Goal: Find specific page/section: Find specific page/section

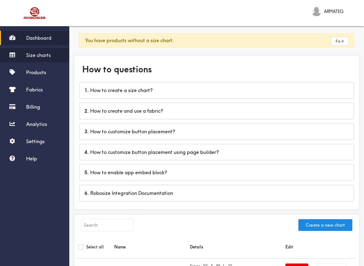
click at [42, 55] on span "Size charts" at bounding box center [38, 55] width 25 height 6
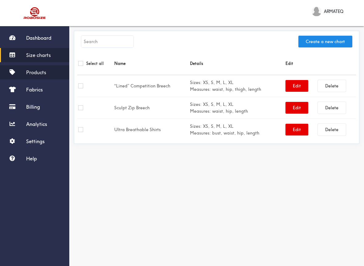
click at [47, 73] on link "Products" at bounding box center [34, 72] width 69 height 14
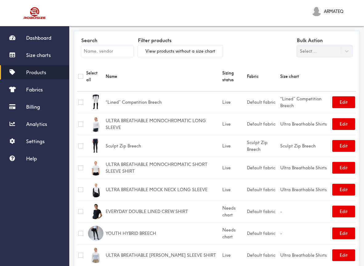
click at [118, 54] on input "text" at bounding box center [107, 51] width 52 height 12
type input "contour"
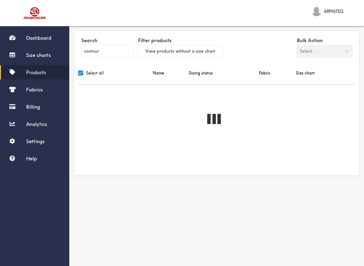
checkbox input "true"
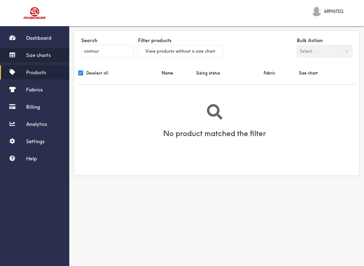
type input "contour"
click at [44, 53] on span "Size charts" at bounding box center [38, 55] width 25 height 6
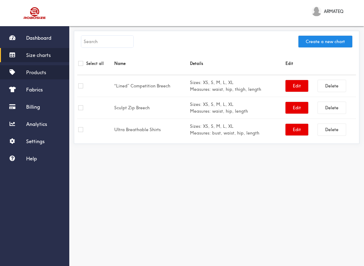
click at [44, 71] on span "Products" at bounding box center [36, 72] width 20 height 6
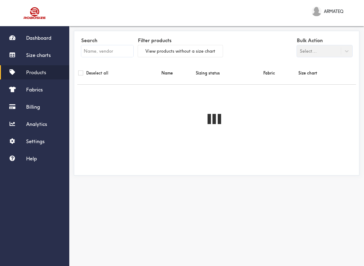
checkbox input "false"
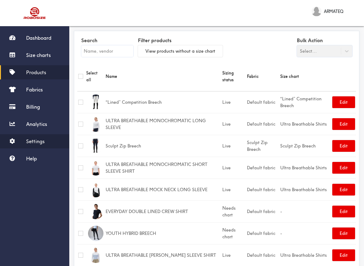
click at [42, 143] on span "Settings" at bounding box center [35, 141] width 18 height 6
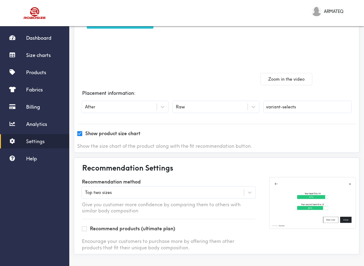
scroll to position [94, 0]
